Goal: Information Seeking & Learning: Learn about a topic

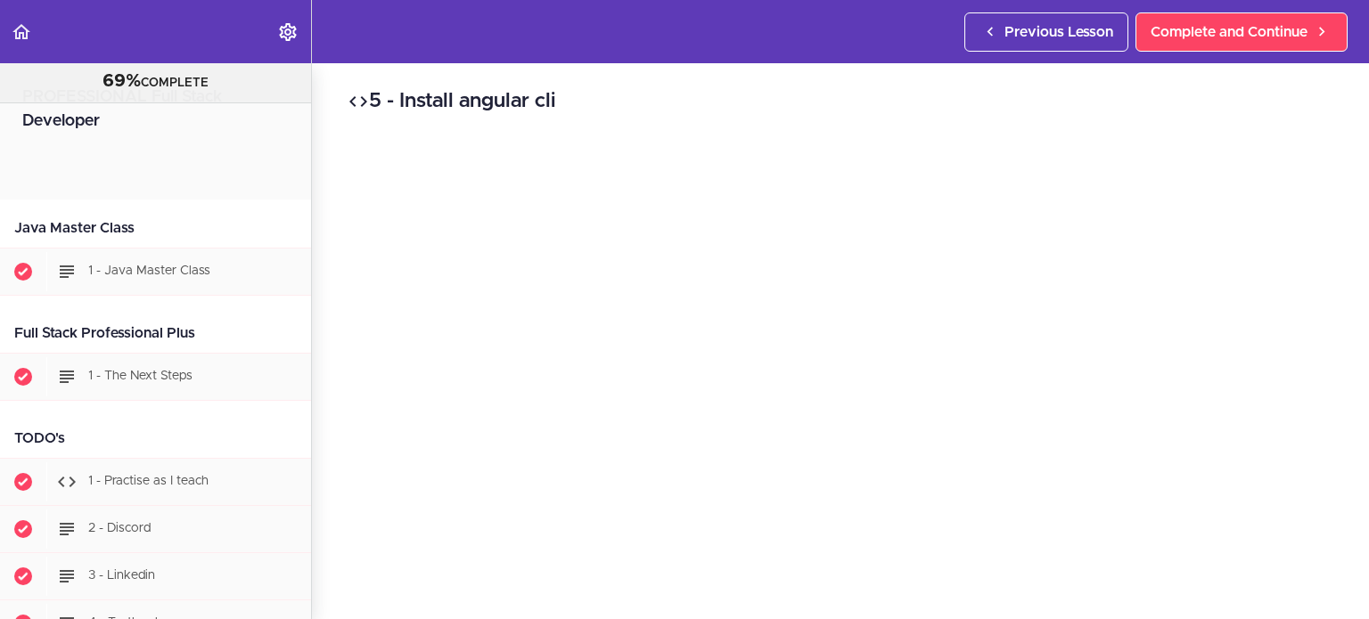
scroll to position [32904, 0]
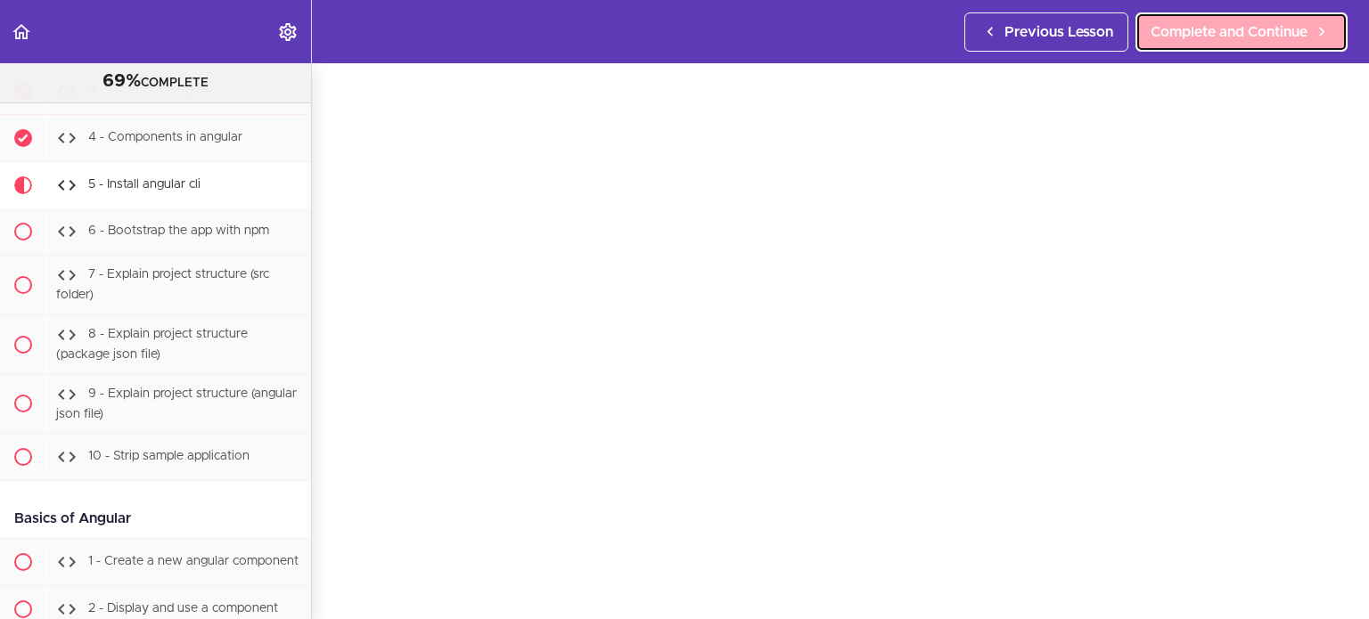
click at [1241, 46] on link "Complete and Continue" at bounding box center [1242, 31] width 212 height 39
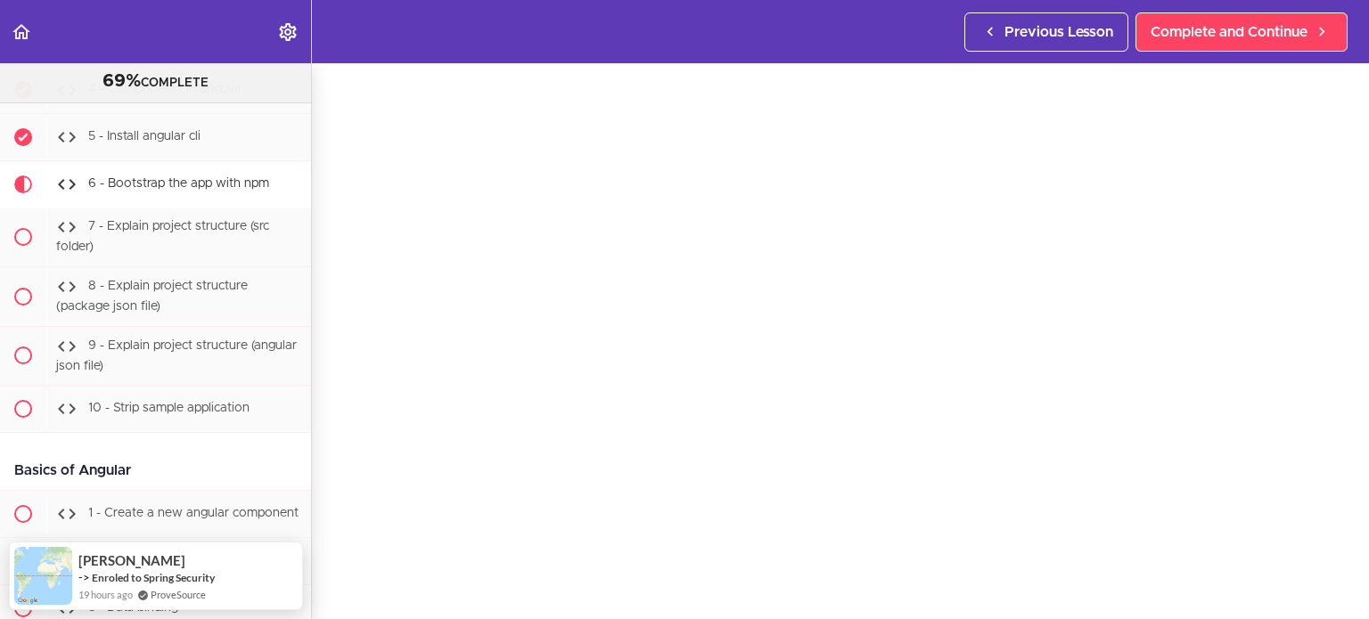
scroll to position [107, 0]
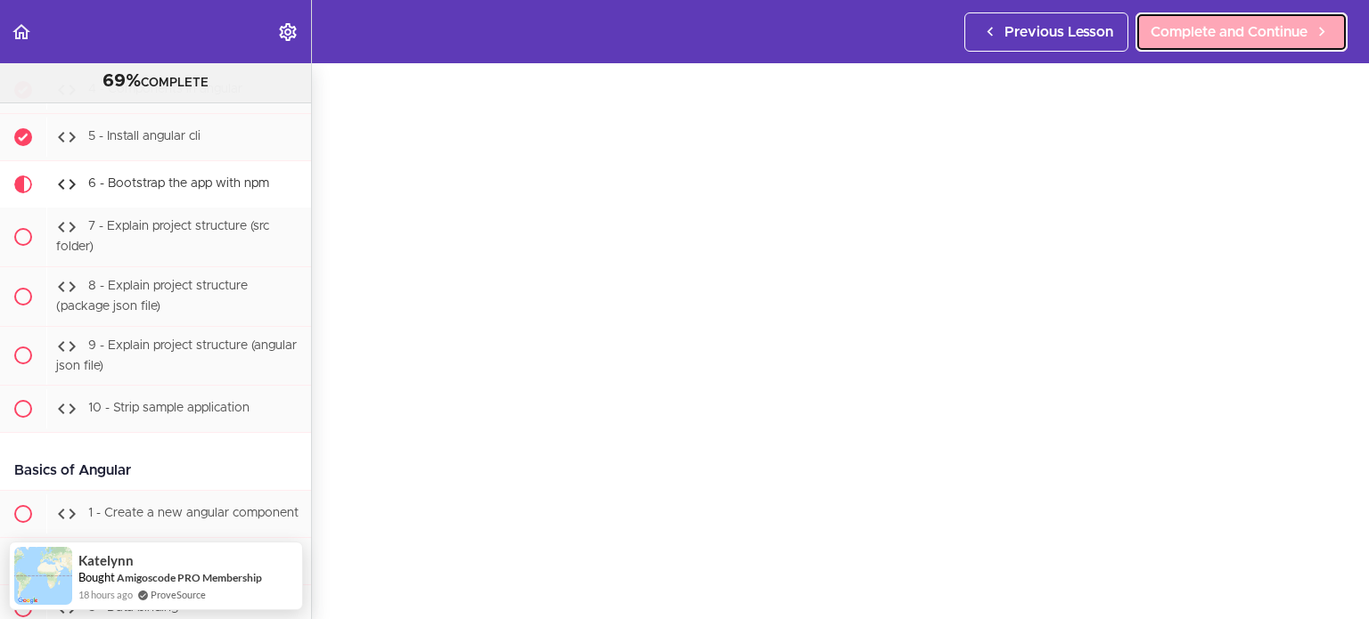
click at [1183, 22] on span "Complete and Continue" at bounding box center [1229, 31] width 157 height 21
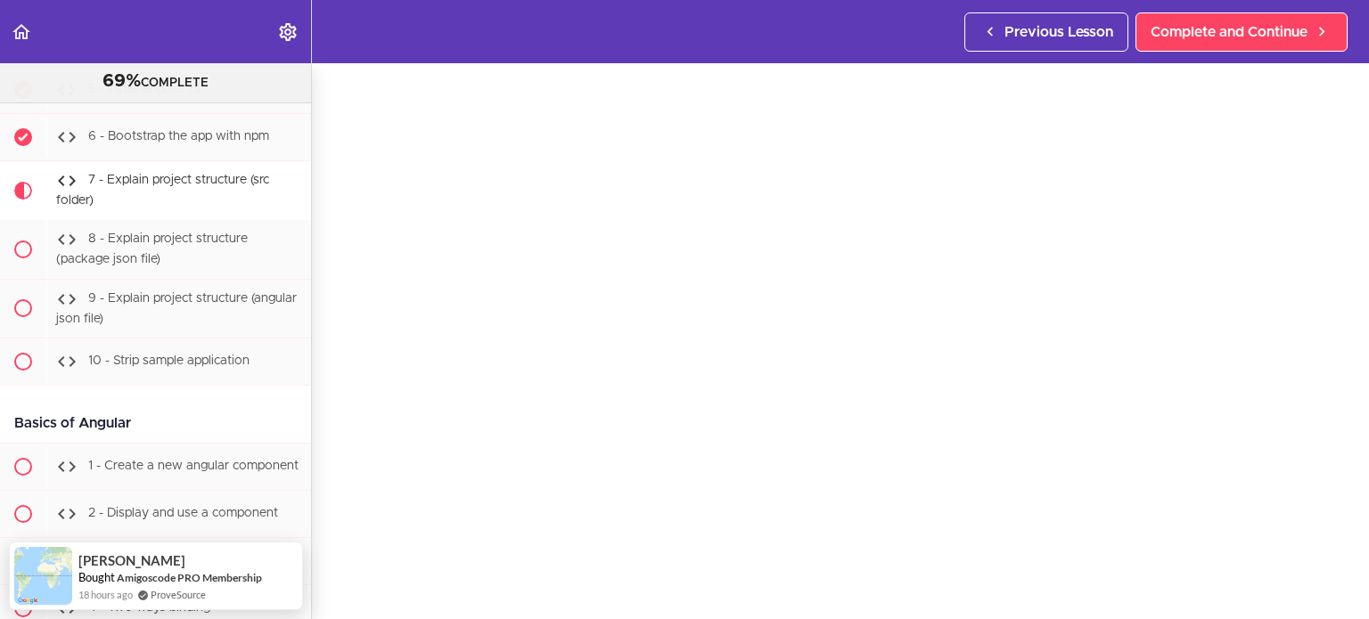
scroll to position [146, 0]
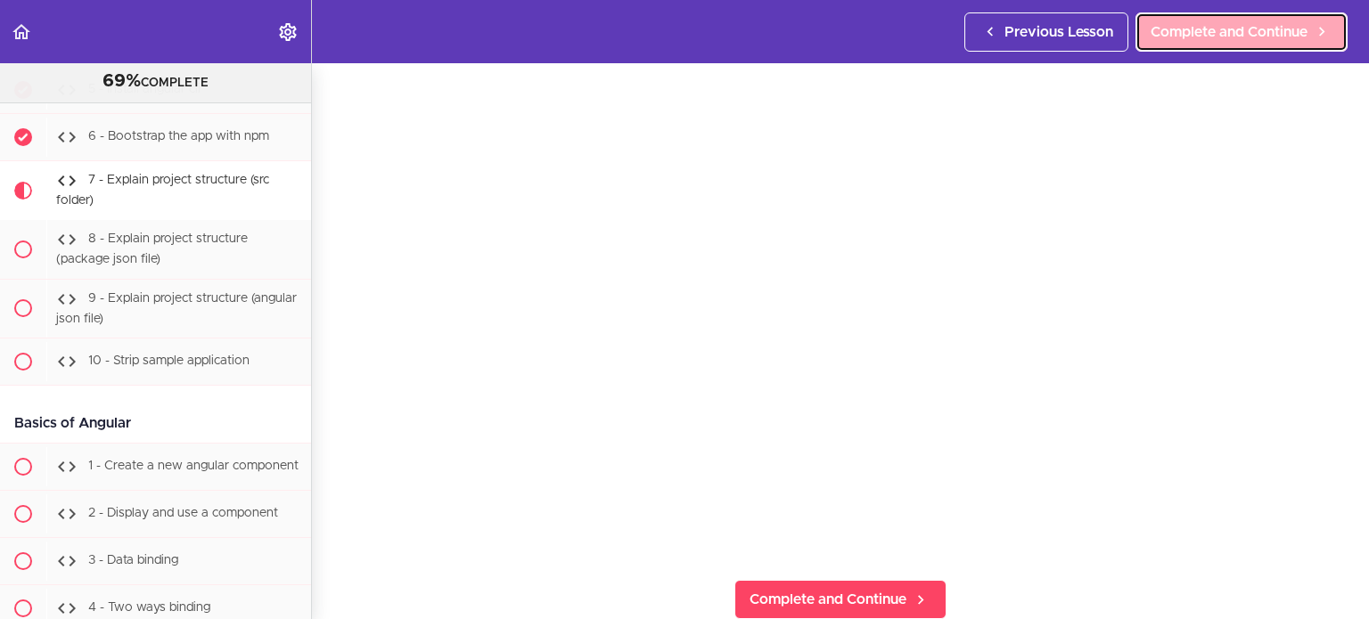
click at [1267, 35] on span "Complete and Continue" at bounding box center [1229, 31] width 157 height 21
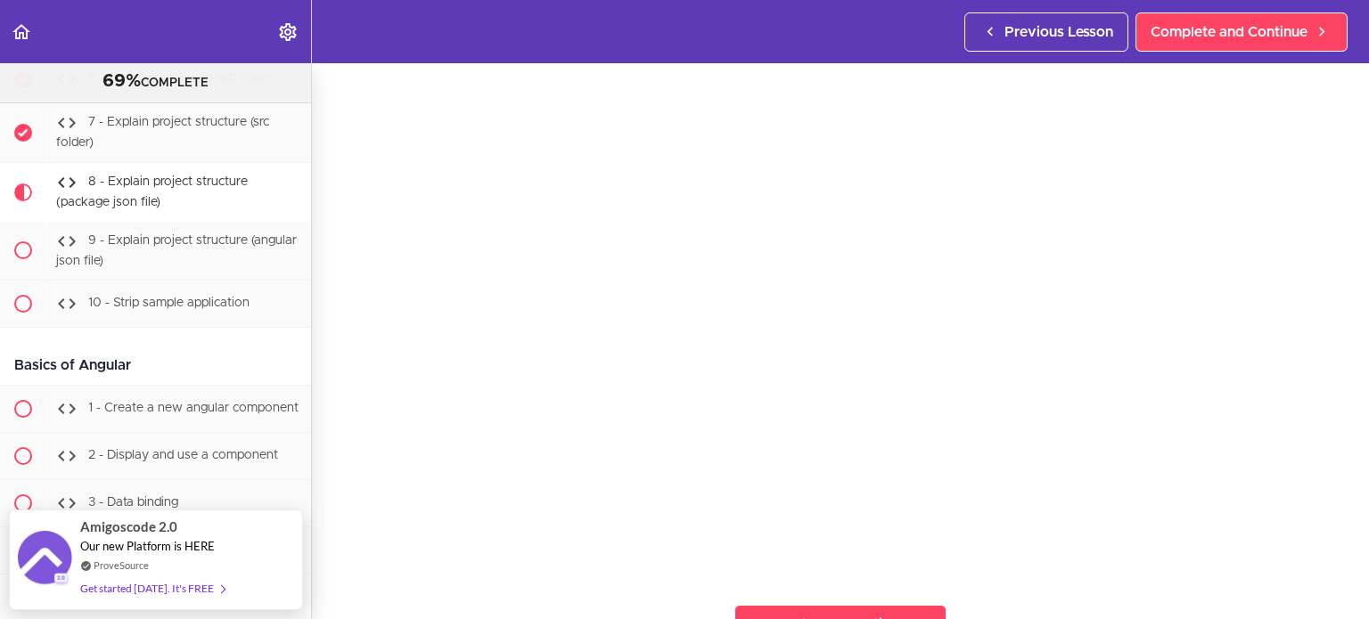
scroll to position [128, 0]
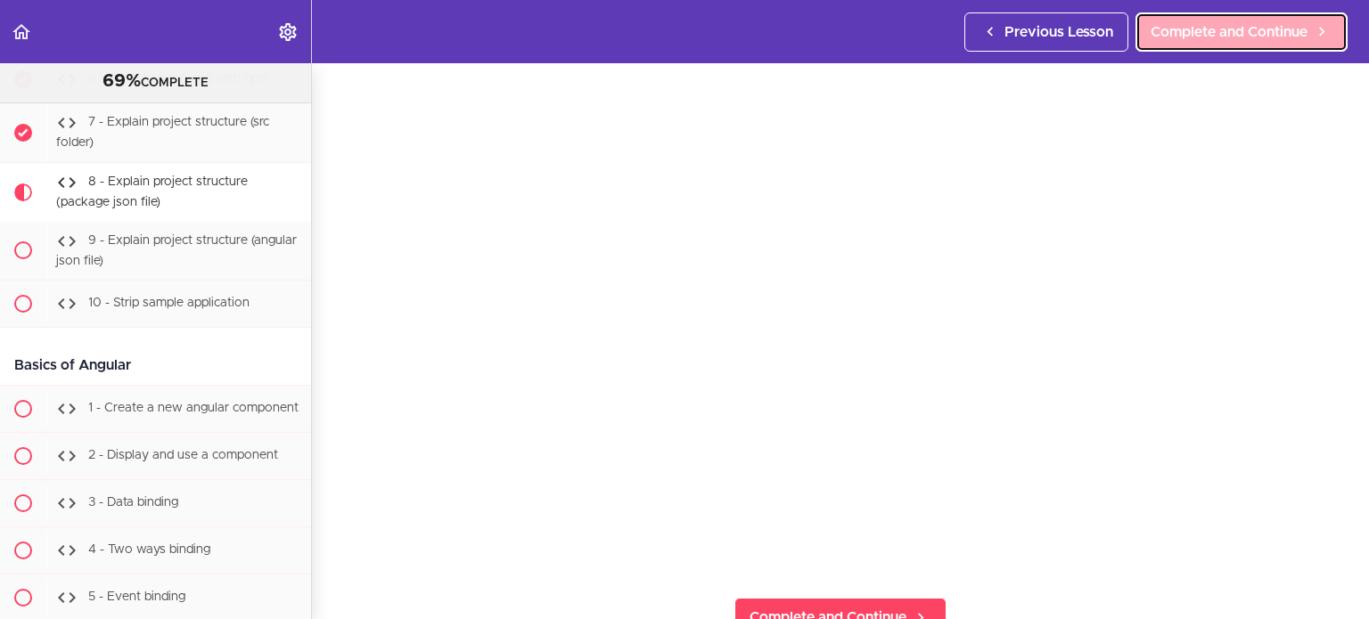
click at [1244, 18] on link "Complete and Continue" at bounding box center [1242, 31] width 212 height 39
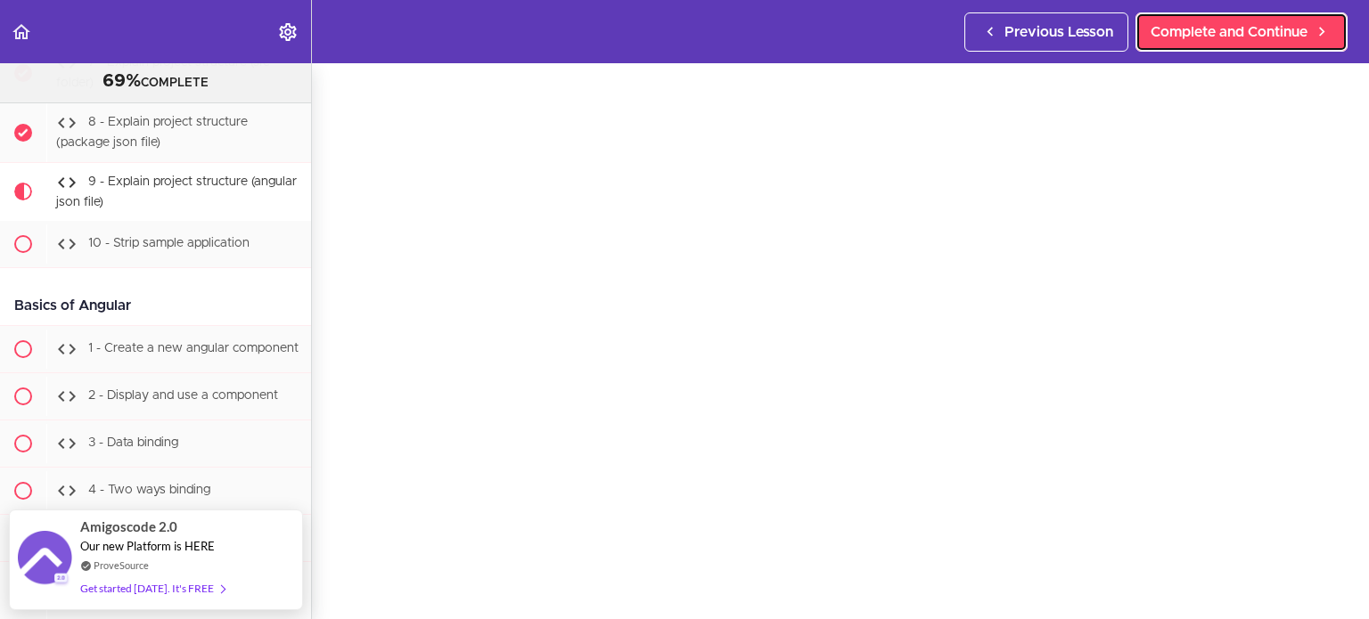
scroll to position [82, 0]
